Goal: Navigation & Orientation: Find specific page/section

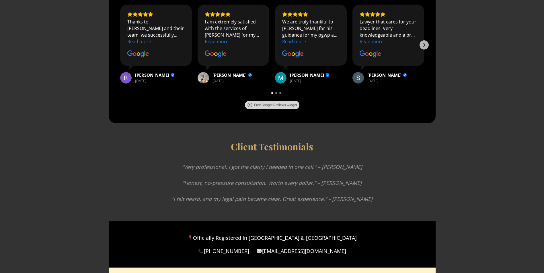
scroll to position [1265, 0]
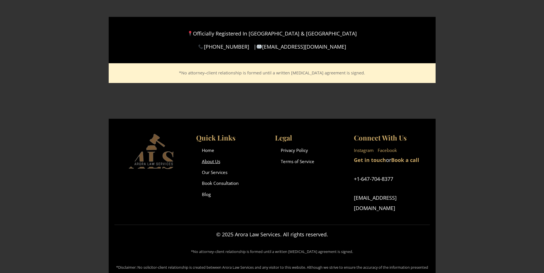
click at [211, 159] on link "About Us" at bounding box center [211, 162] width 18 height 6
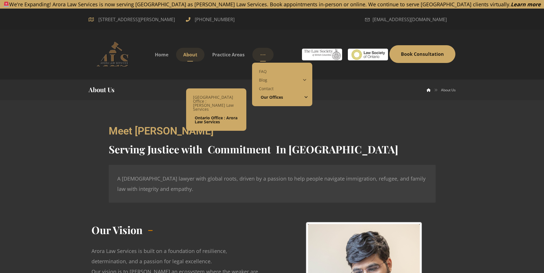
click at [208, 116] on span "Ontario Office : Arora Law Services" at bounding box center [216, 119] width 43 height 9
